Goal: Communication & Community: Answer question/provide support

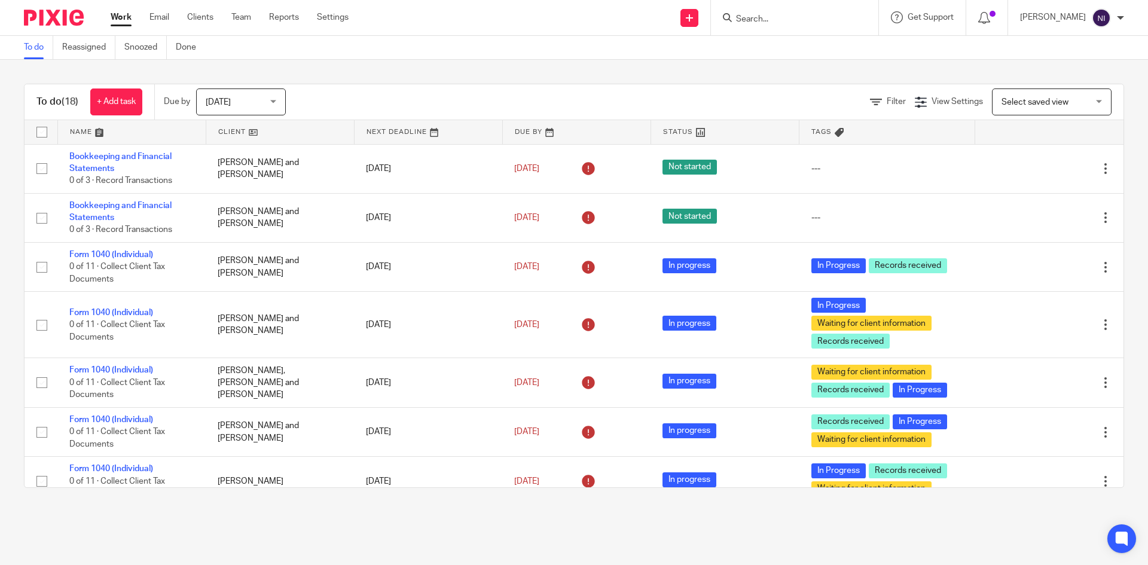
click at [780, 19] on input "Search" at bounding box center [789, 19] width 108 height 11
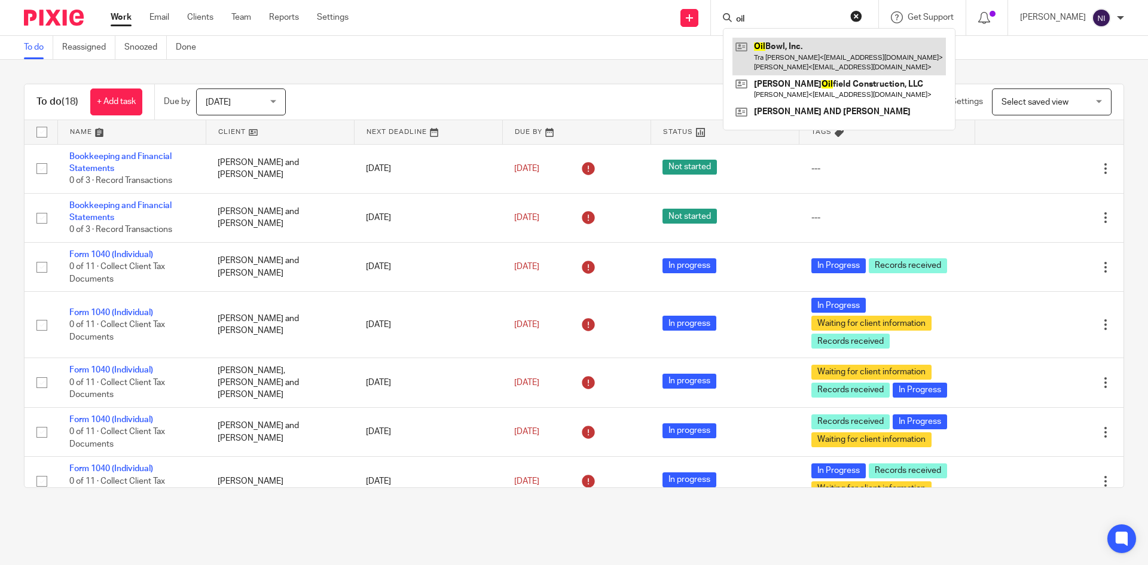
type input "oil"
click at [795, 48] on link at bounding box center [840, 56] width 214 height 37
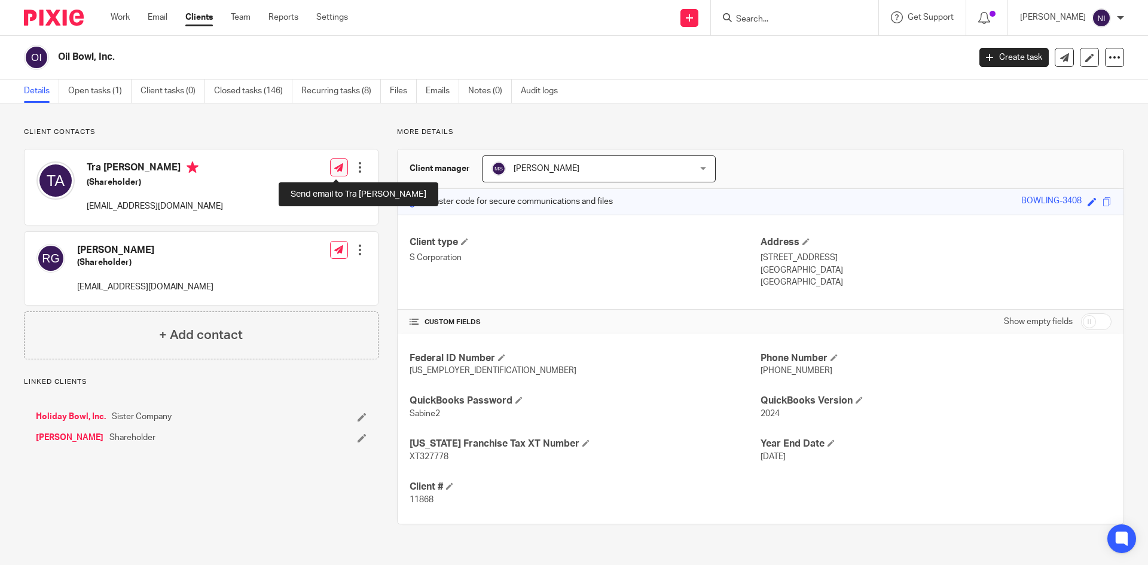
click at [336, 170] on icon at bounding box center [338, 167] width 9 height 9
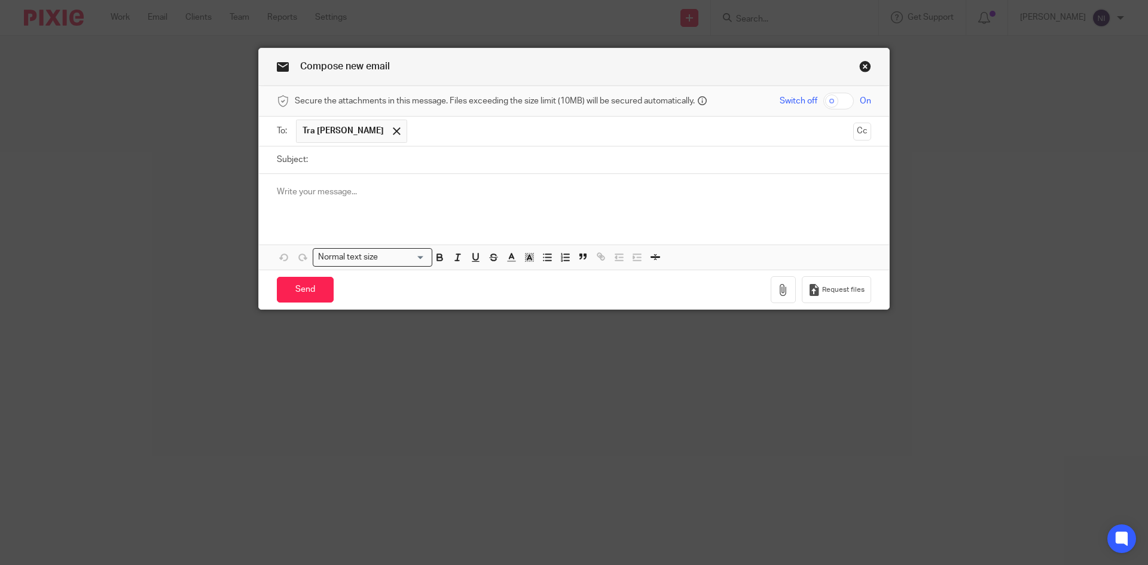
click at [824, 102] on input "checkbox" at bounding box center [839, 101] width 31 height 17
checkbox input "true"
click at [773, 286] on button "button" at bounding box center [783, 289] width 25 height 27
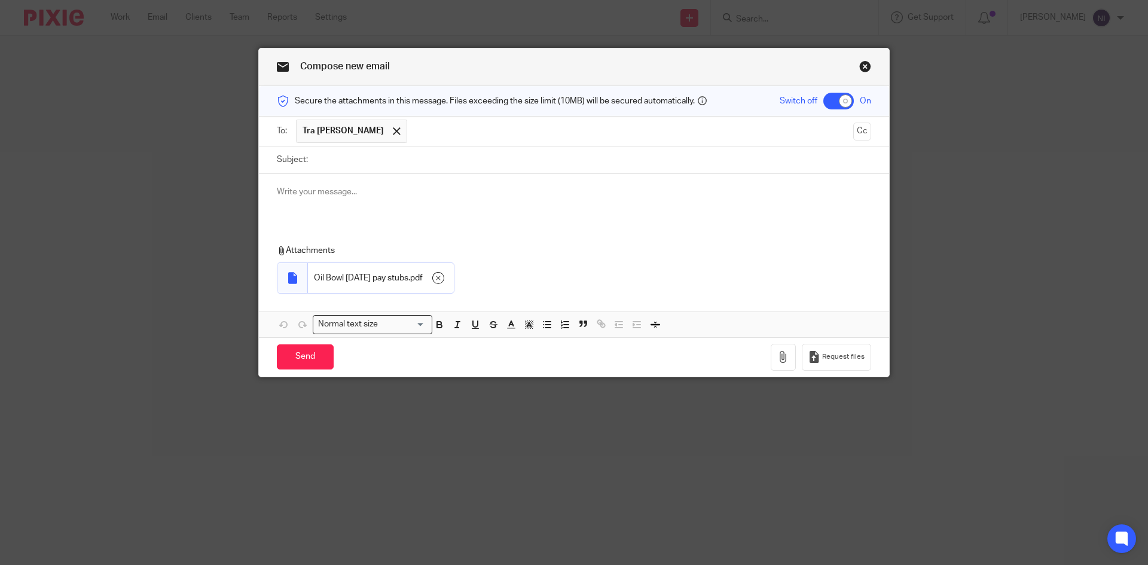
click at [316, 163] on input "Subject:" at bounding box center [592, 160] width 557 height 27
type input "[DATE] pay stubs"
click at [298, 355] on input "Send" at bounding box center [305, 357] width 57 height 26
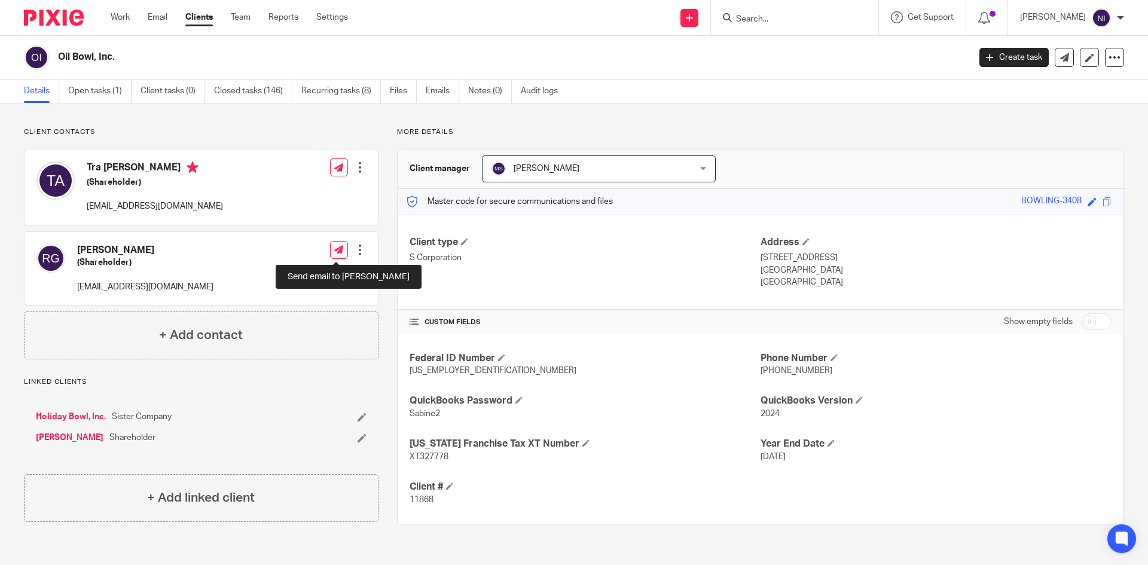
click at [339, 248] on icon at bounding box center [338, 249] width 9 height 9
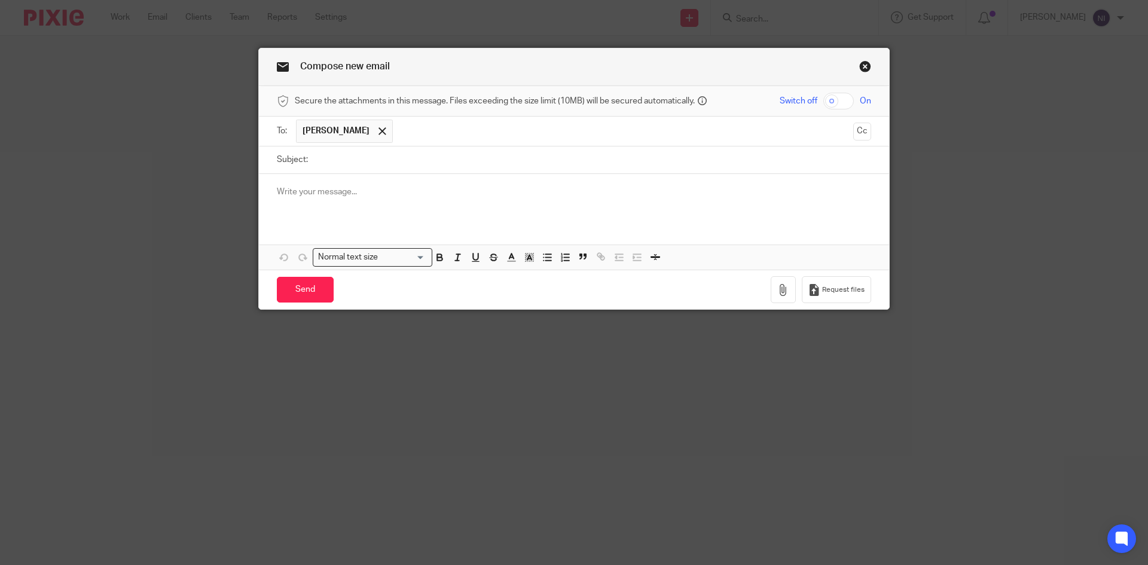
click at [827, 94] on input "checkbox" at bounding box center [839, 101] width 31 height 17
checkbox input "true"
click at [771, 291] on button "button" at bounding box center [783, 289] width 25 height 27
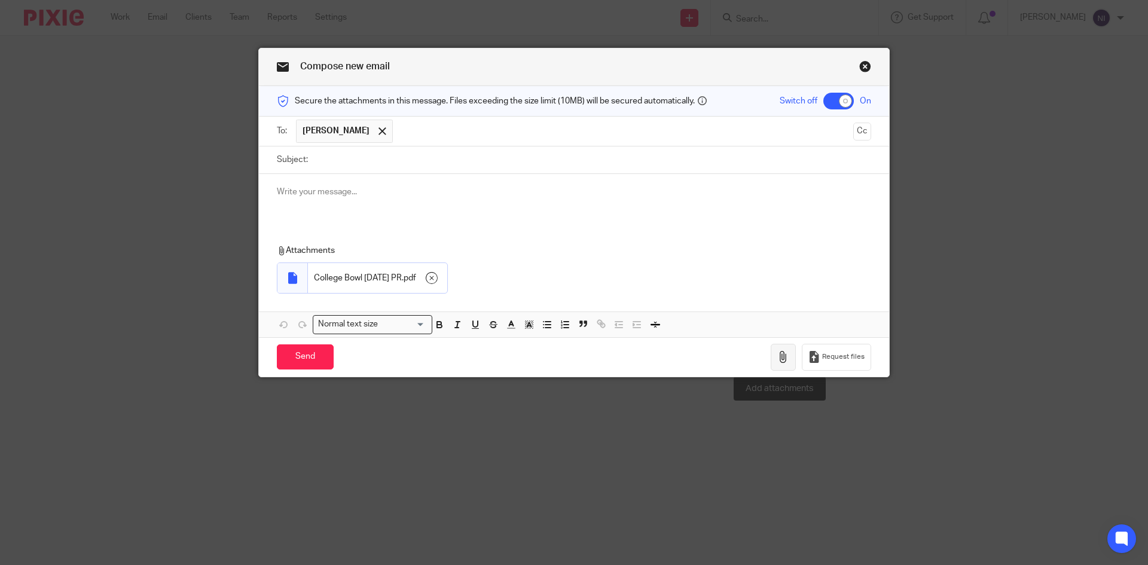
click at [779, 354] on icon "button" at bounding box center [783, 357] width 12 height 12
click at [781, 356] on icon "button" at bounding box center [783, 357] width 12 height 12
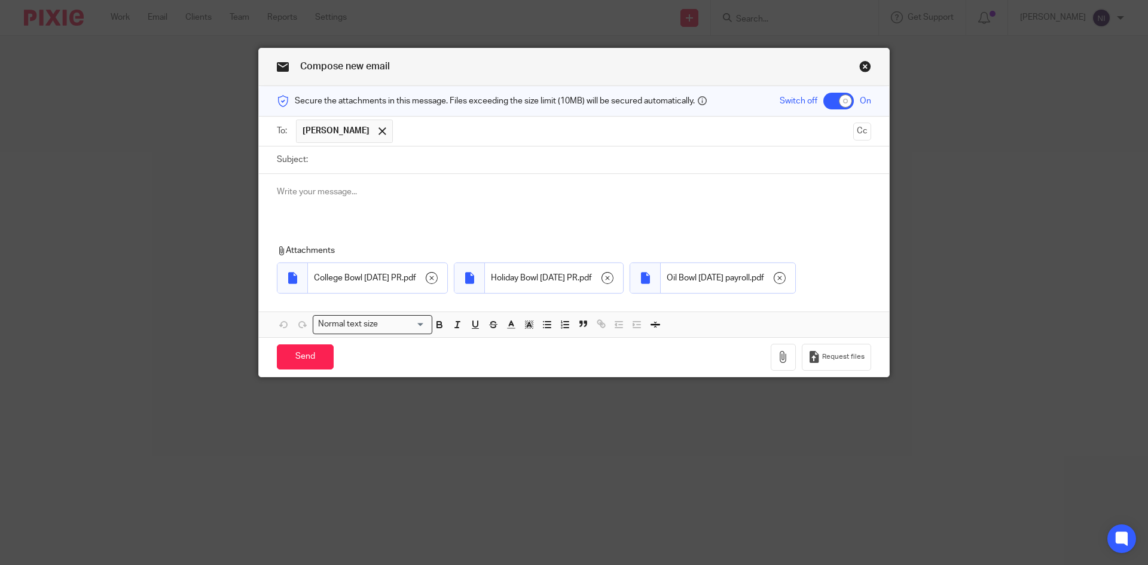
click at [322, 162] on input "Subject:" at bounding box center [592, 160] width 557 height 27
type input "August 22 2025 payrolls"
click at [285, 370] on input "Send" at bounding box center [305, 357] width 57 height 26
